Goal: Information Seeking & Learning: Learn about a topic

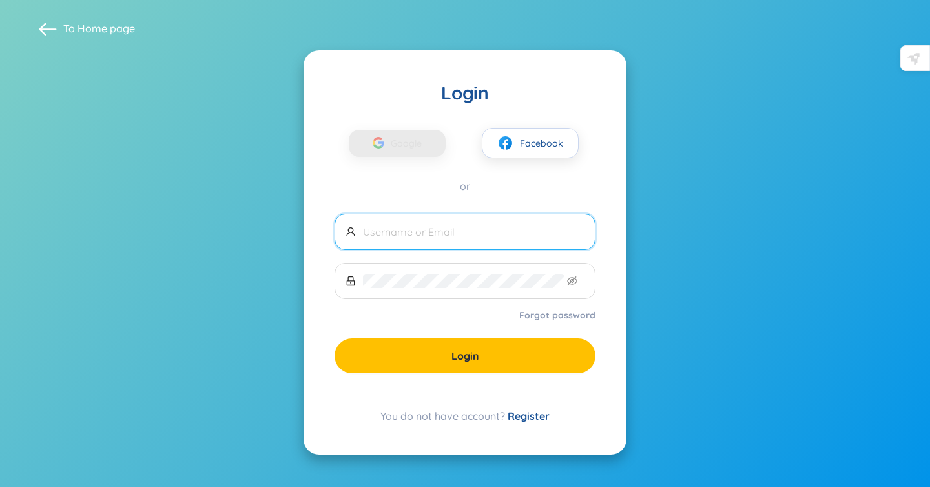
click at [521, 418] on link "Register" at bounding box center [529, 415] width 42 height 13
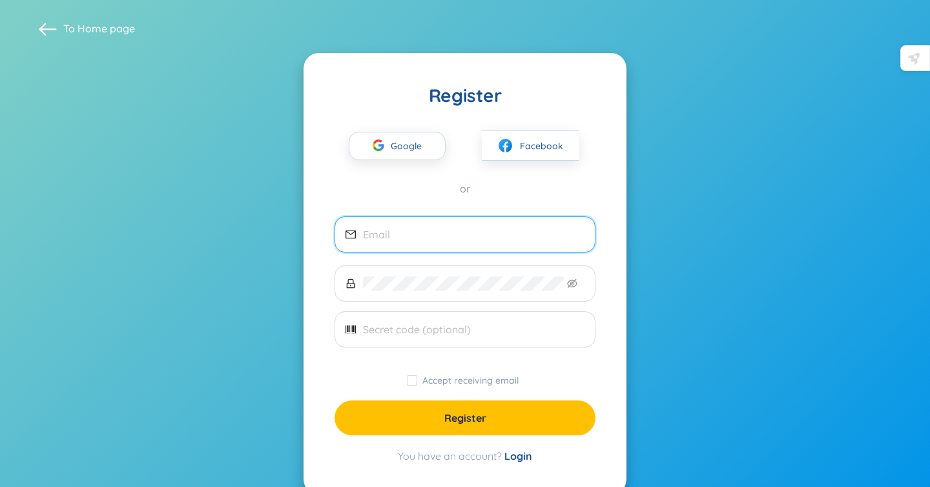
click at [383, 231] on input "email" at bounding box center [473, 234] width 221 height 14
click at [394, 149] on span "Google" at bounding box center [409, 145] width 37 height 27
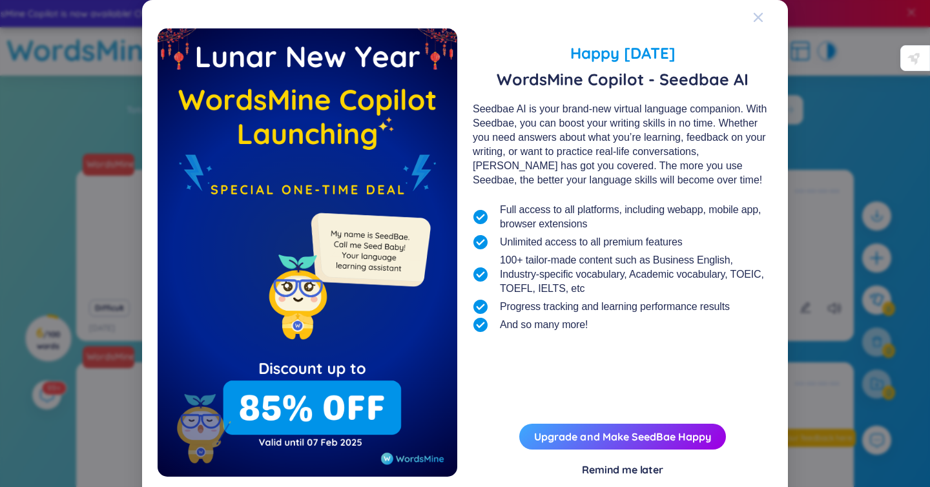
click at [757, 17] on icon "Close" at bounding box center [758, 17] width 9 height 9
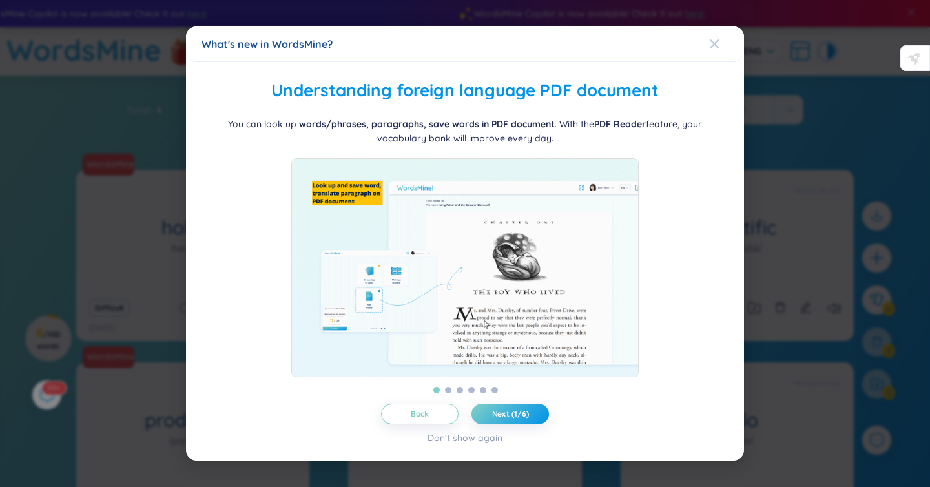
click at [709, 39] on icon "Close" at bounding box center [714, 44] width 10 height 10
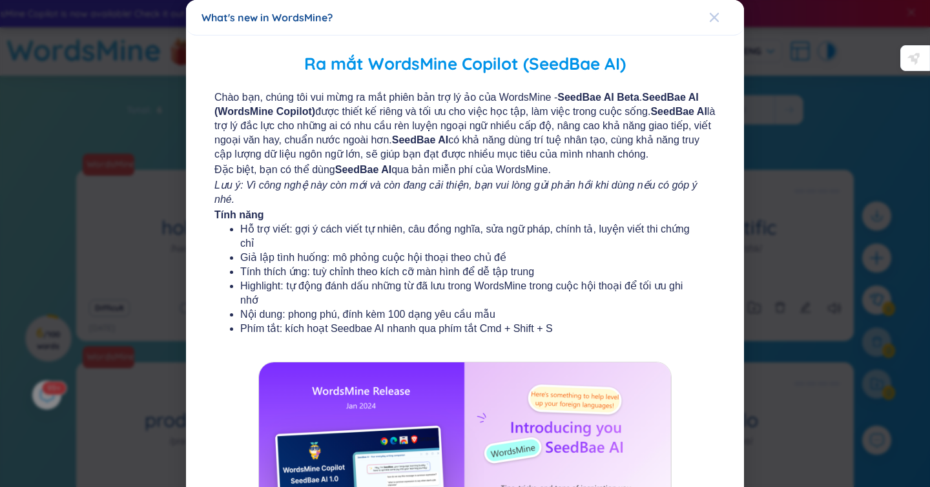
click at [721, 15] on span "Close" at bounding box center [726, 17] width 35 height 35
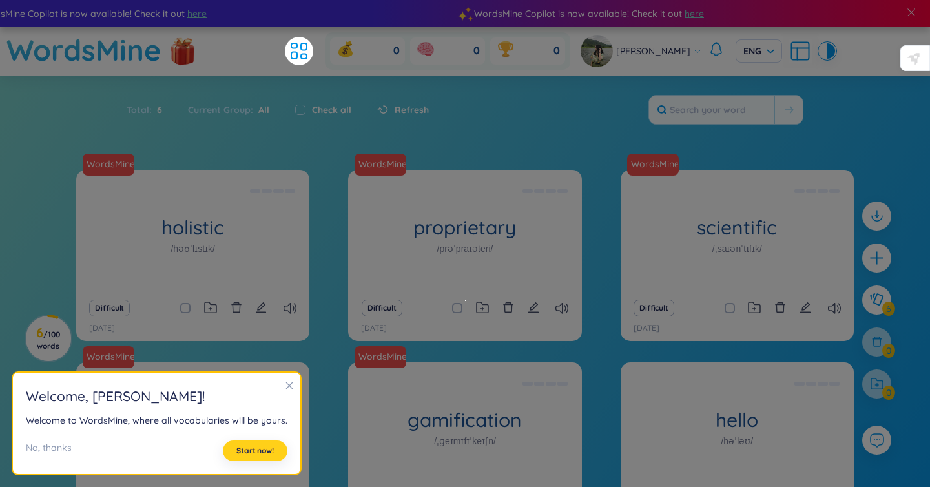
click at [256, 447] on span "Start now!" at bounding box center [254, 451] width 37 height 10
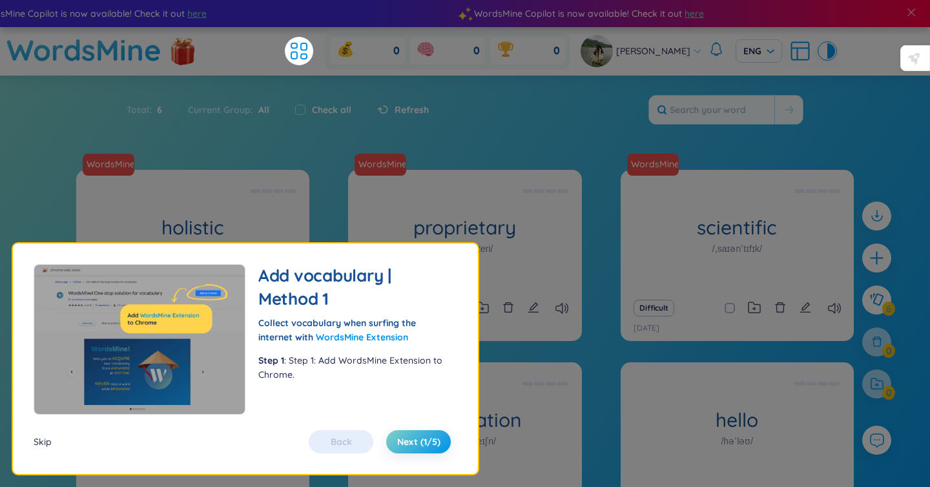
click at [40, 444] on div "Skip" at bounding box center [43, 442] width 18 height 14
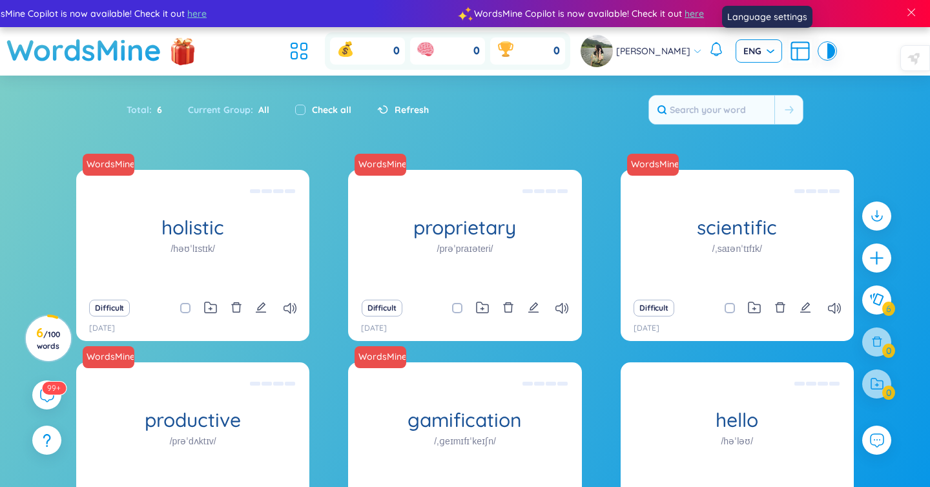
click at [765, 42] on input "search" at bounding box center [754, 49] width 22 height 19
click at [765, 78] on div "VIE" at bounding box center [765, 78] width 31 height 14
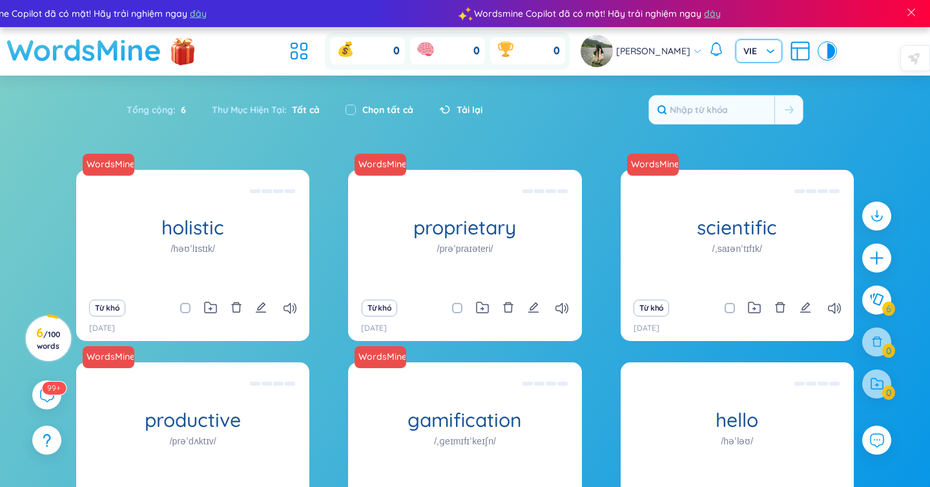
click at [109, 59] on h1 "WordsMine" at bounding box center [83, 50] width 155 height 46
click at [295, 51] on icon at bounding box center [298, 50] width 23 height 23
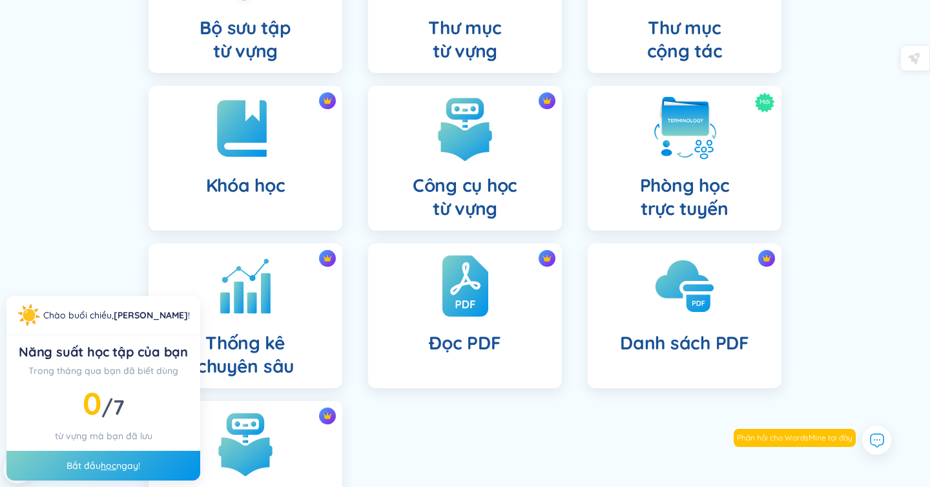
scroll to position [225, 0]
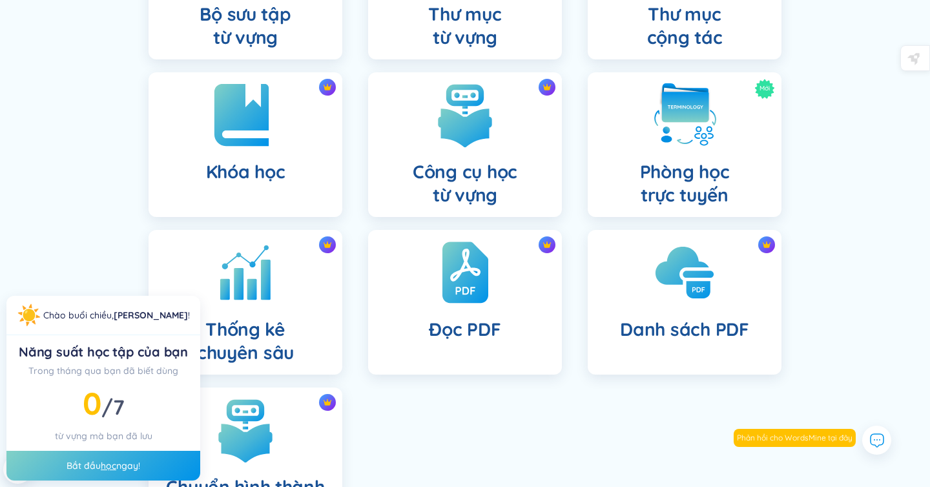
click at [286, 185] on div "Khóa học" at bounding box center [246, 144] width 194 height 145
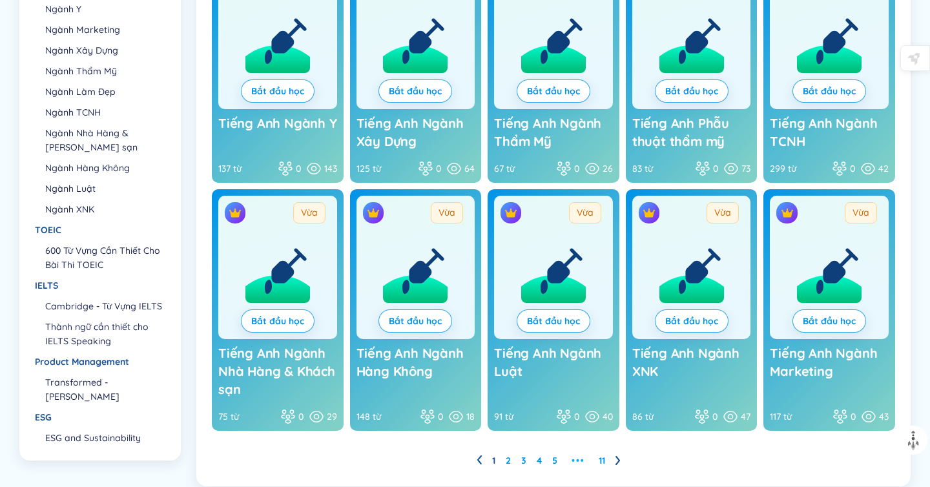
scroll to position [231, 0]
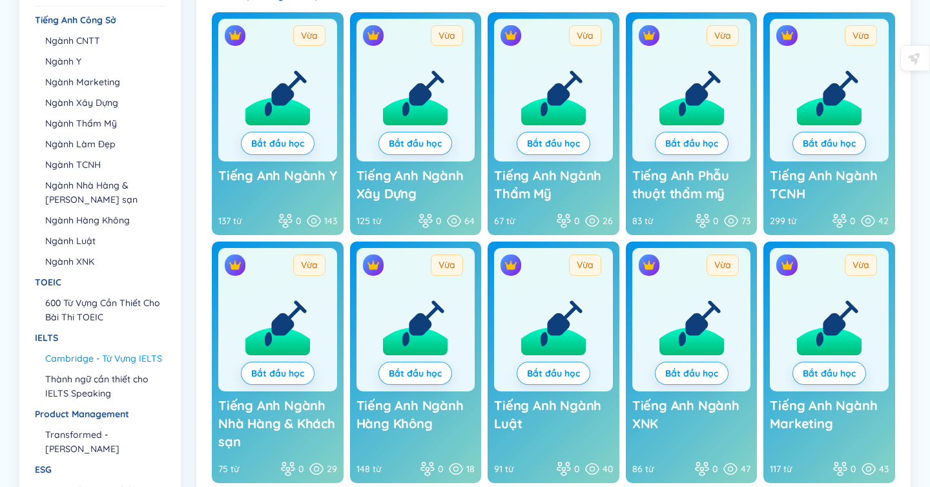
click at [88, 356] on li "Cambridge - Từ Vựng IELTS" at bounding box center [104, 358] width 119 height 14
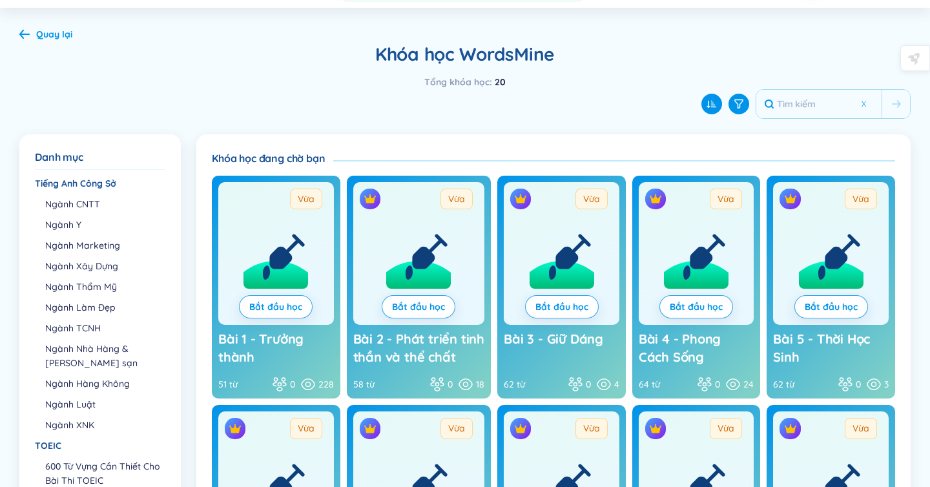
scroll to position [63, 0]
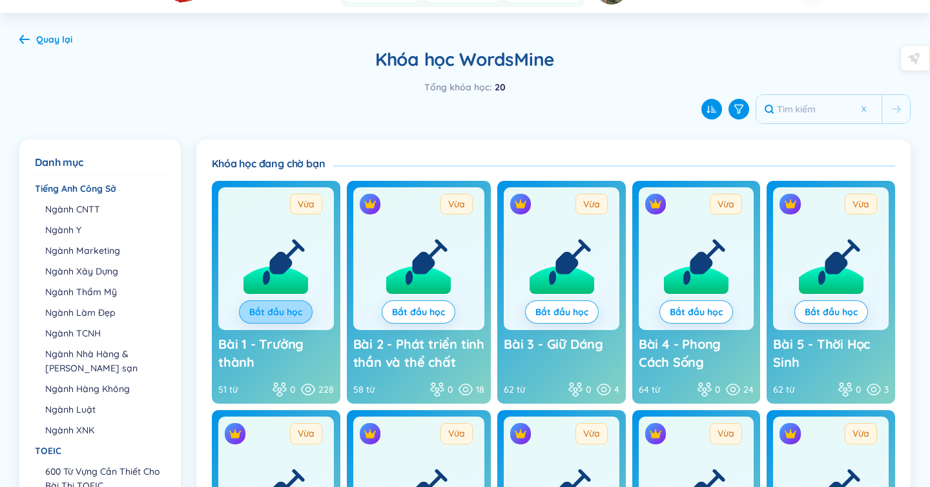
click at [302, 305] on link "Bắt đầu học" at bounding box center [275, 312] width 53 height 14
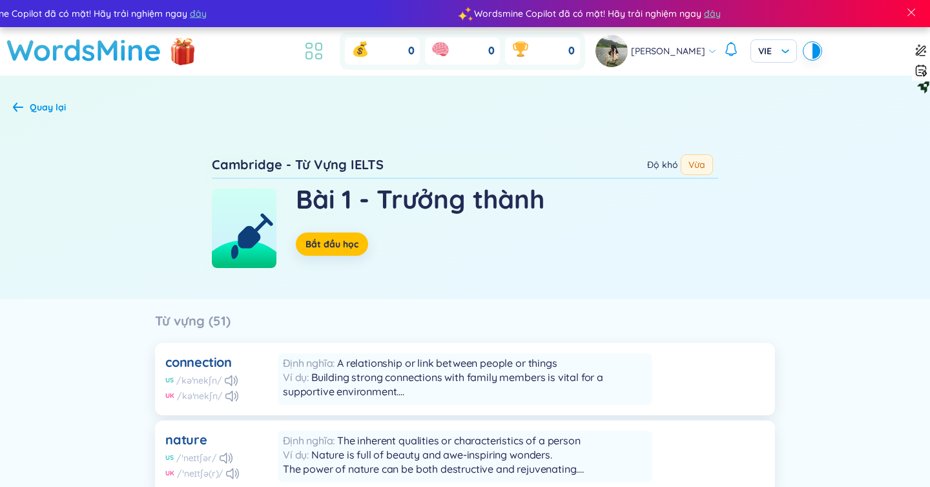
click at [306, 54] on icon at bounding box center [313, 50] width 23 height 23
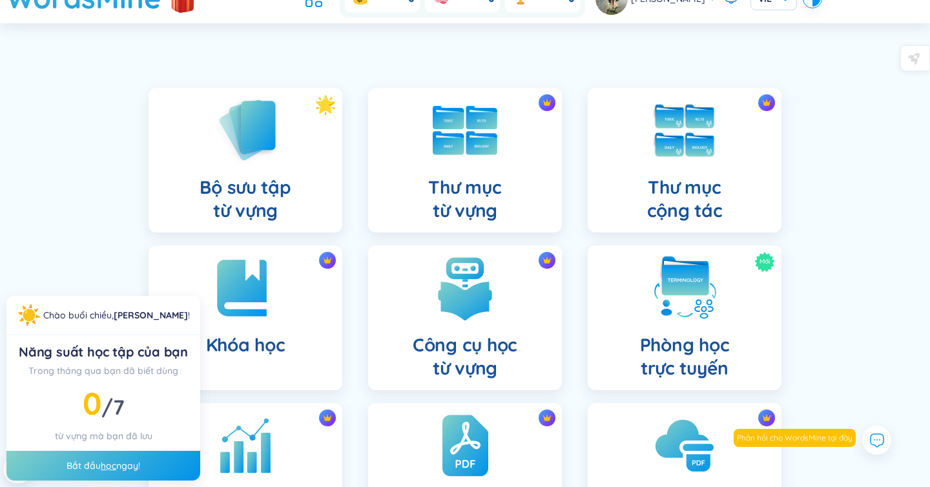
scroll to position [51, 0]
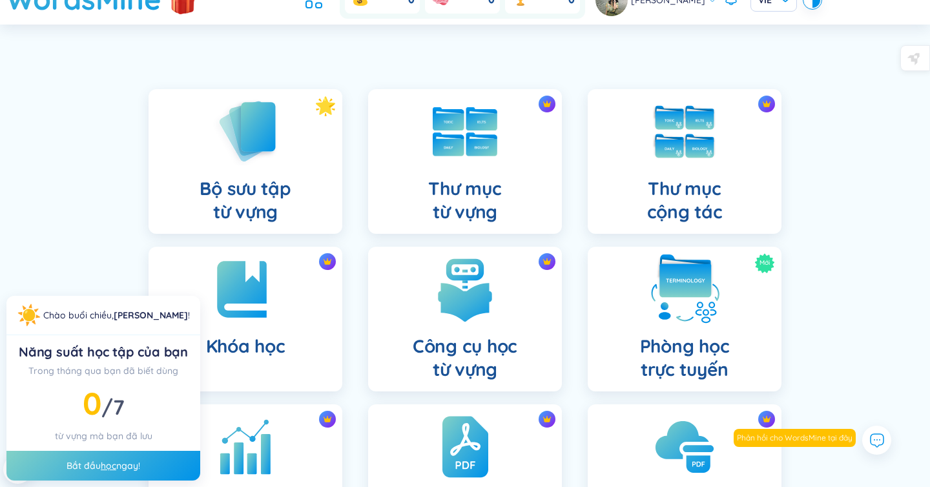
click at [695, 313] on img at bounding box center [684, 289] width 71 height 71
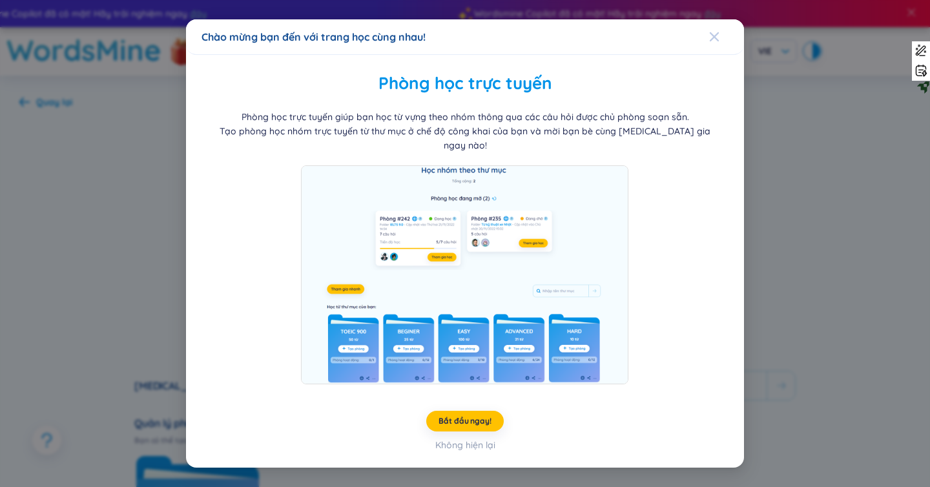
click at [717, 37] on div "Close" at bounding box center [714, 36] width 10 height 35
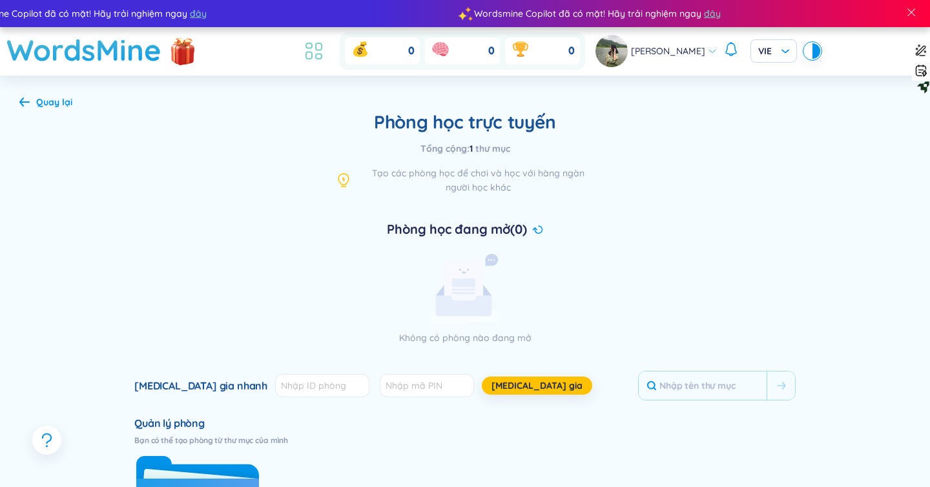
click at [314, 45] on icon at bounding box center [313, 50] width 23 height 23
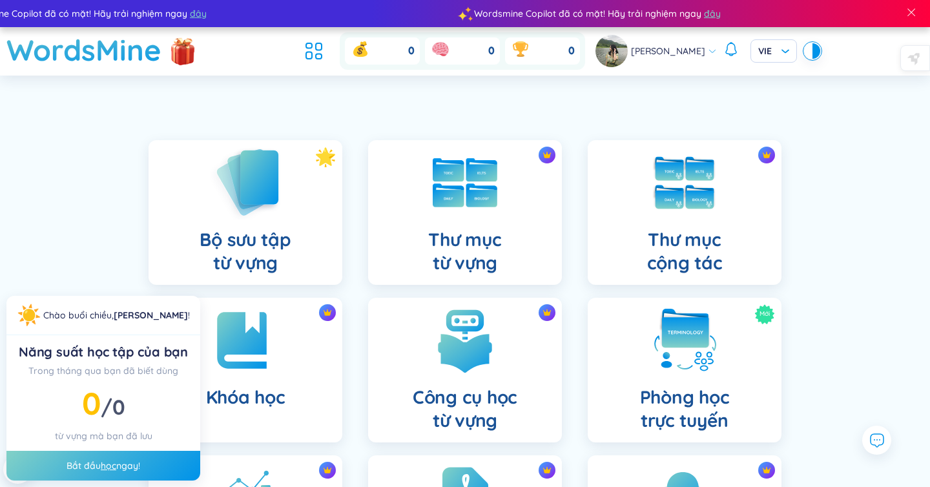
click at [296, 207] on div "Bộ sưu tập từ vựng" at bounding box center [246, 212] width 194 height 145
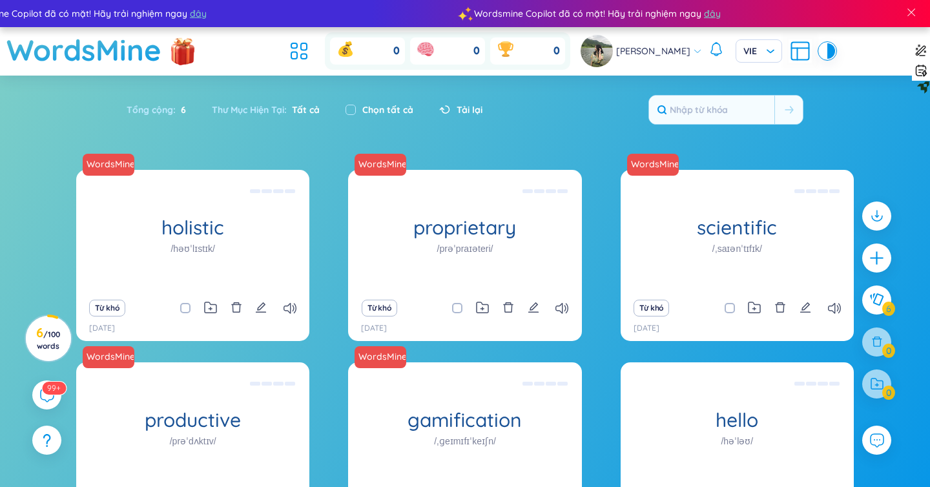
scroll to position [114, 0]
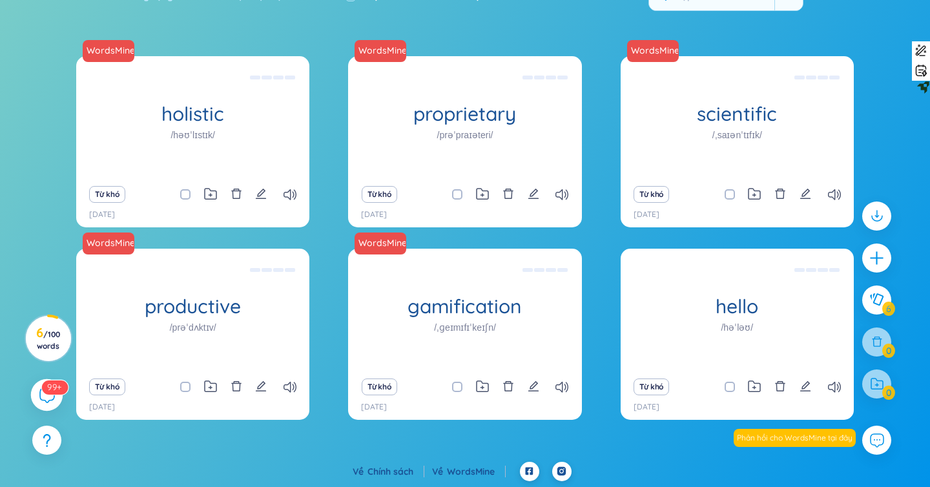
click at [42, 395] on icon at bounding box center [46, 394] width 15 height 15
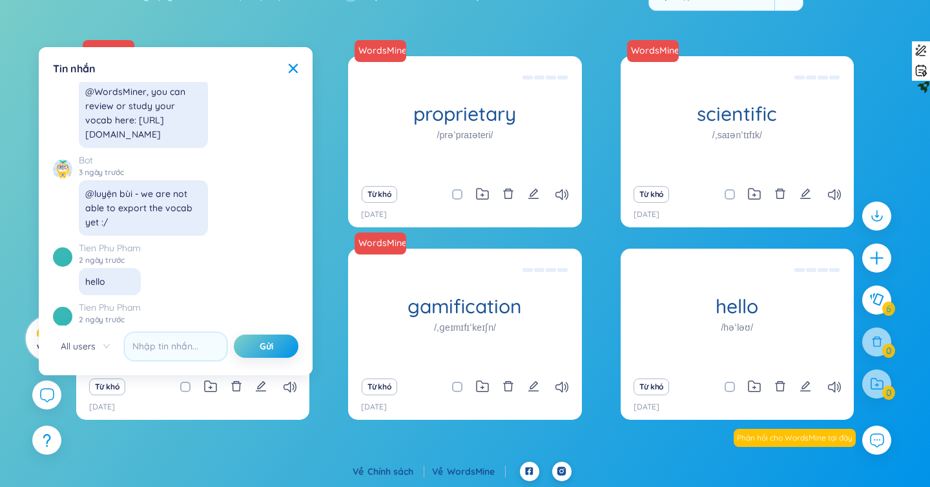
scroll to position [14834, 0]
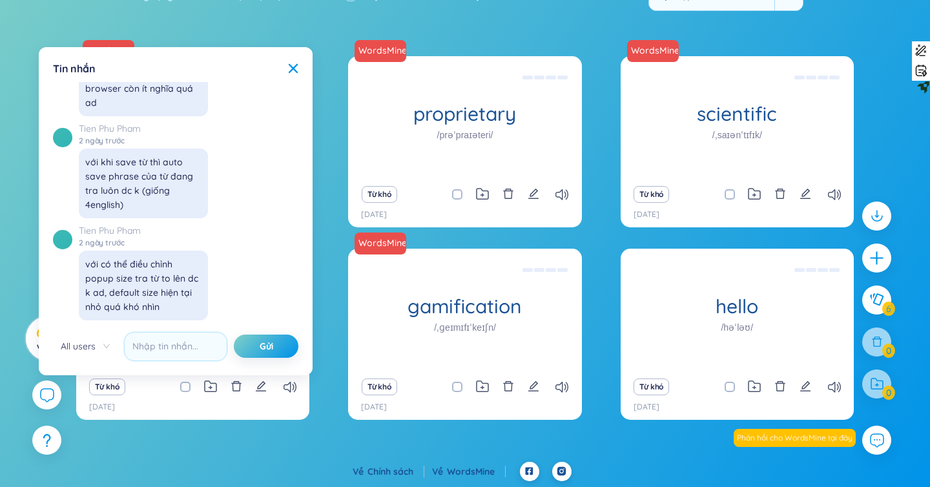
click at [258, 476] on footer "Về Chính sách Về WordsMine" at bounding box center [465, 475] width 930 height 26
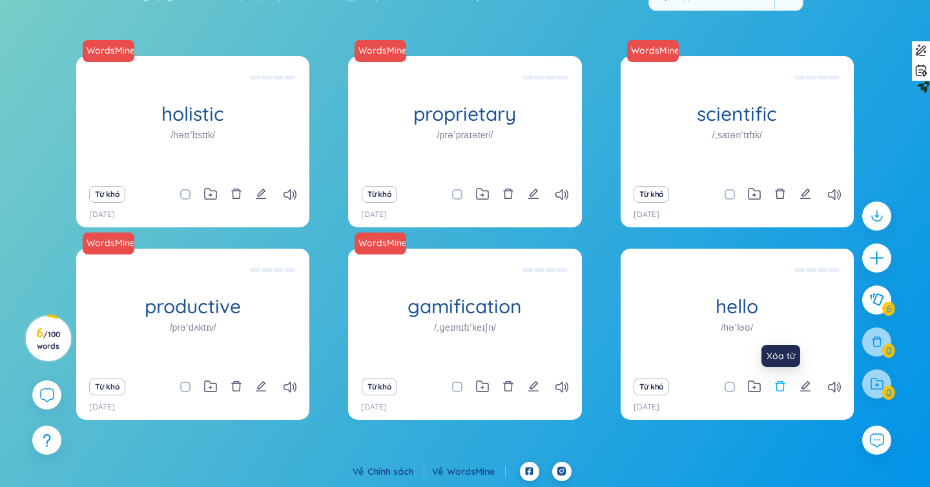
click at [779, 391] on icon "delete" at bounding box center [780, 386] width 10 height 10
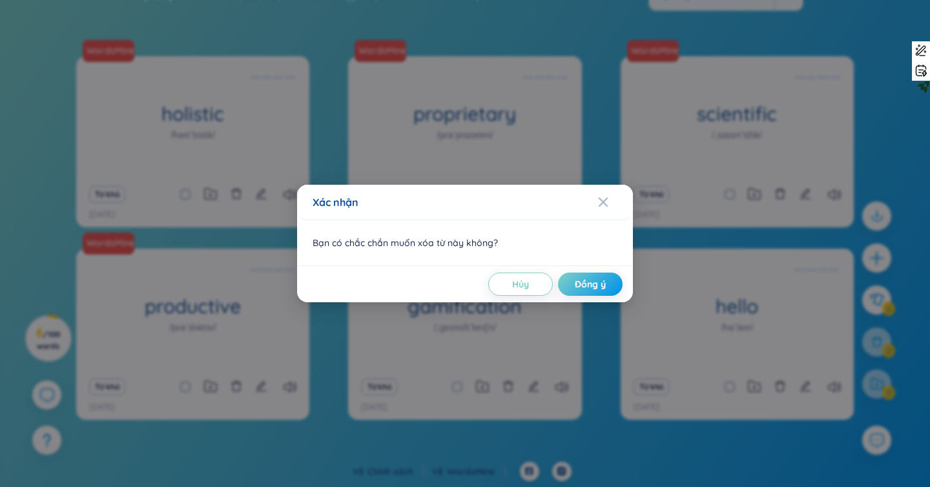
click at [606, 299] on div "Hủy Đồng ý" at bounding box center [465, 283] width 336 height 37
click at [601, 293] on button "Đồng ý" at bounding box center [590, 283] width 65 height 23
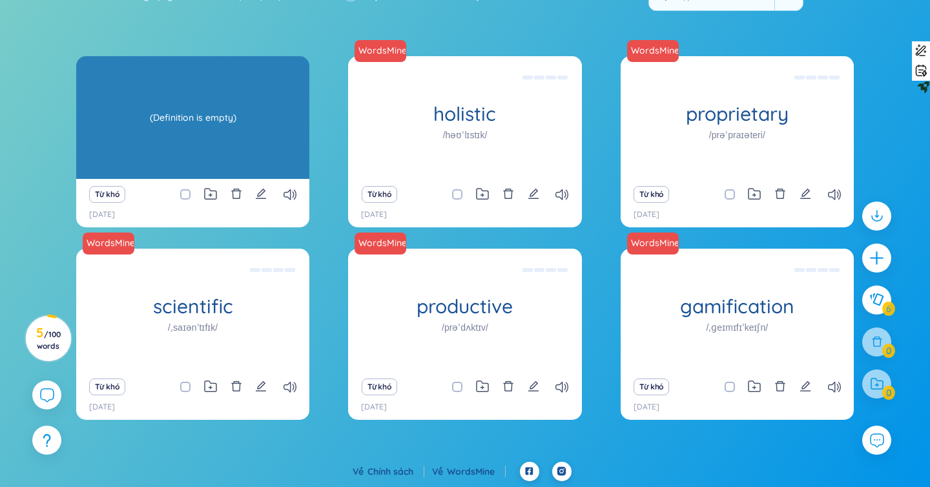
click at [211, 118] on div "(Definition is empty)" at bounding box center [193, 117] width 220 height 116
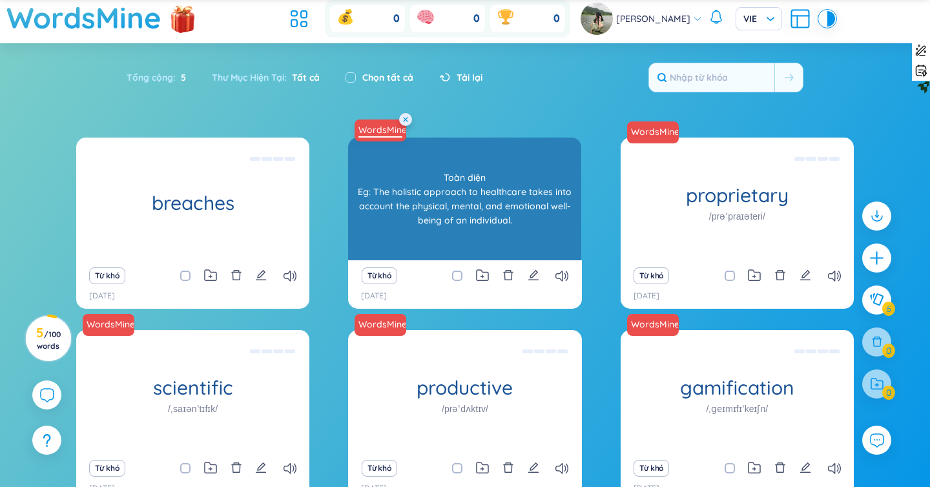
scroll to position [0, 0]
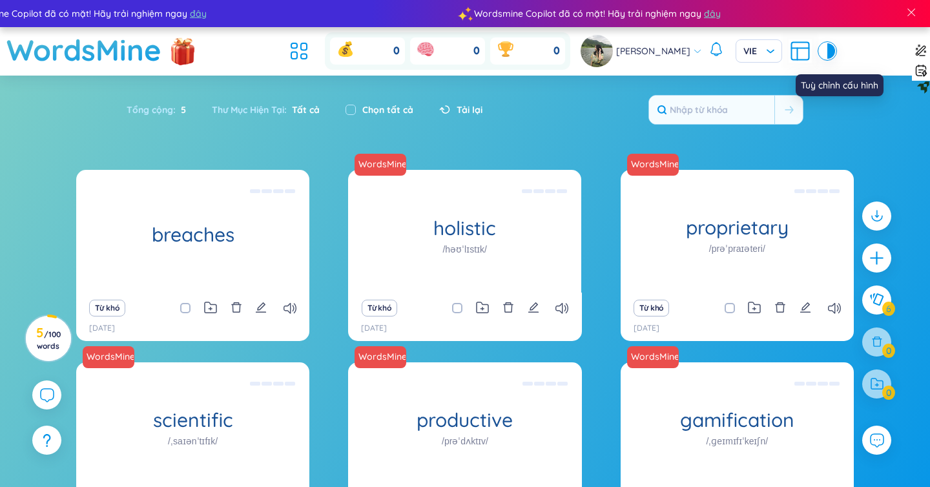
click at [812, 52] on icon at bounding box center [799, 50] width 23 height 23
